Goal: Find specific page/section: Find specific page/section

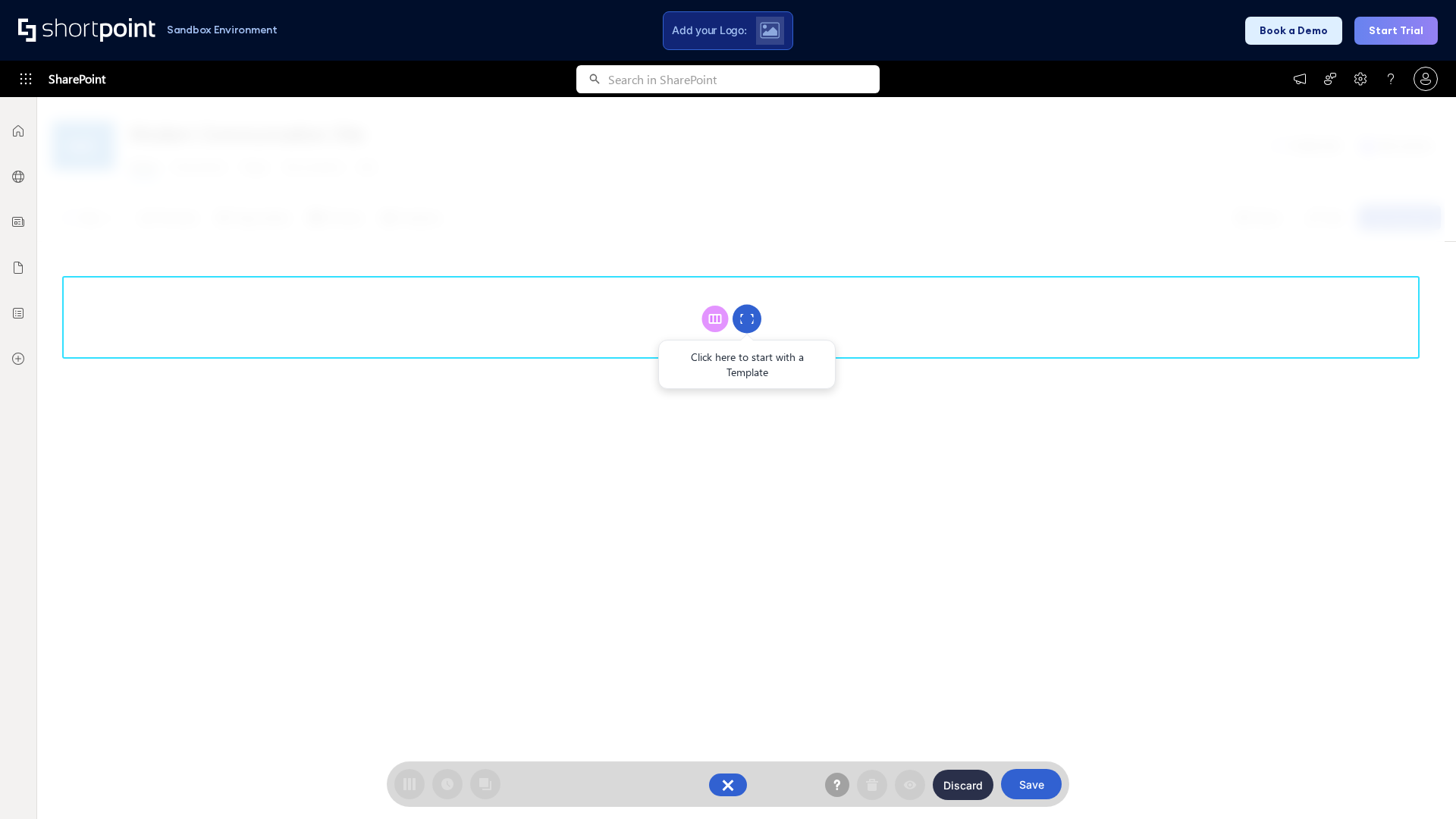
click at [747, 318] on circle at bounding box center [746, 319] width 29 height 29
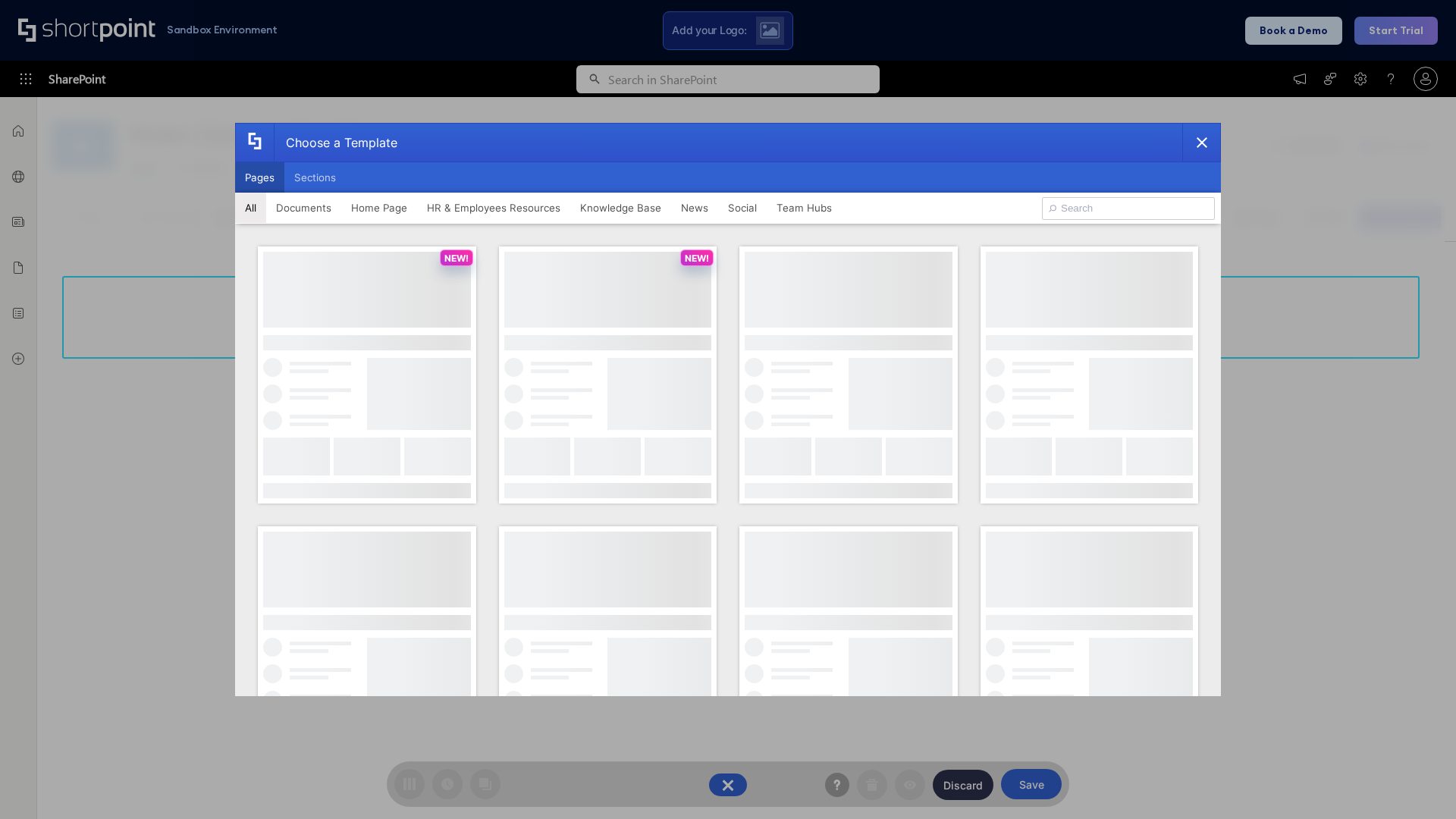
click at [259, 177] on button "Pages" at bounding box center [259, 177] width 49 height 30
type input "Intranet Layout 1"
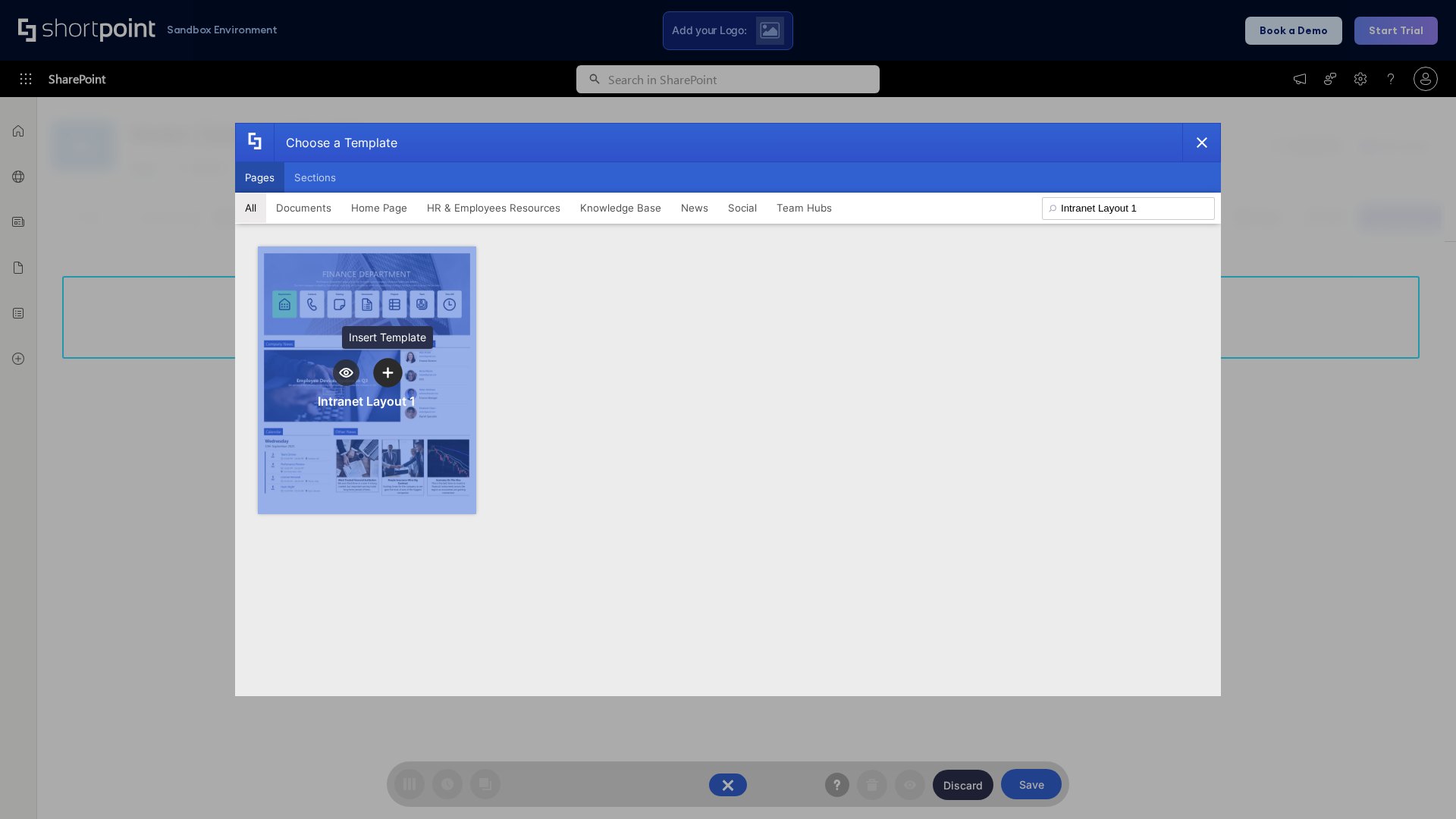
click at [387, 372] on icon "template selector" at bounding box center [387, 372] width 11 height 11
